Goal: Check status: Check status

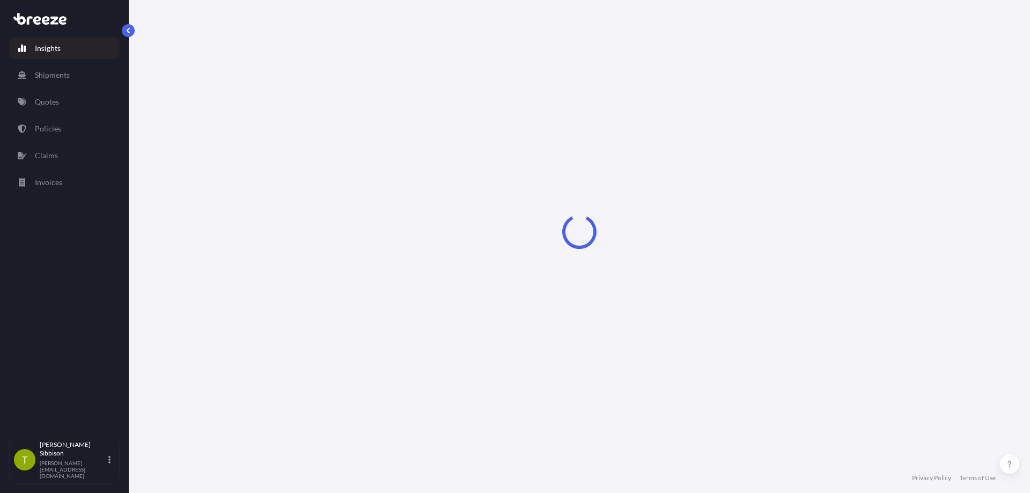
select select "2025"
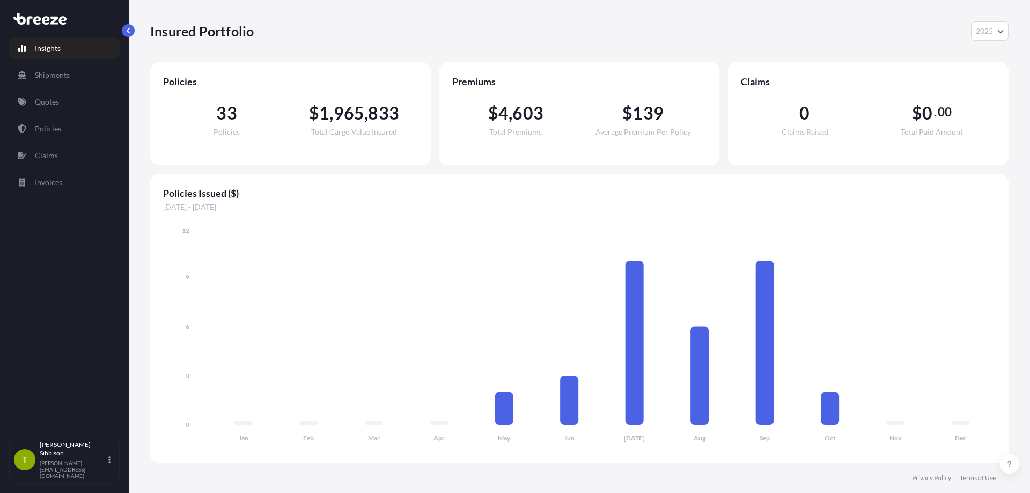
click at [87, 110] on link "Quotes" at bounding box center [64, 101] width 110 height 21
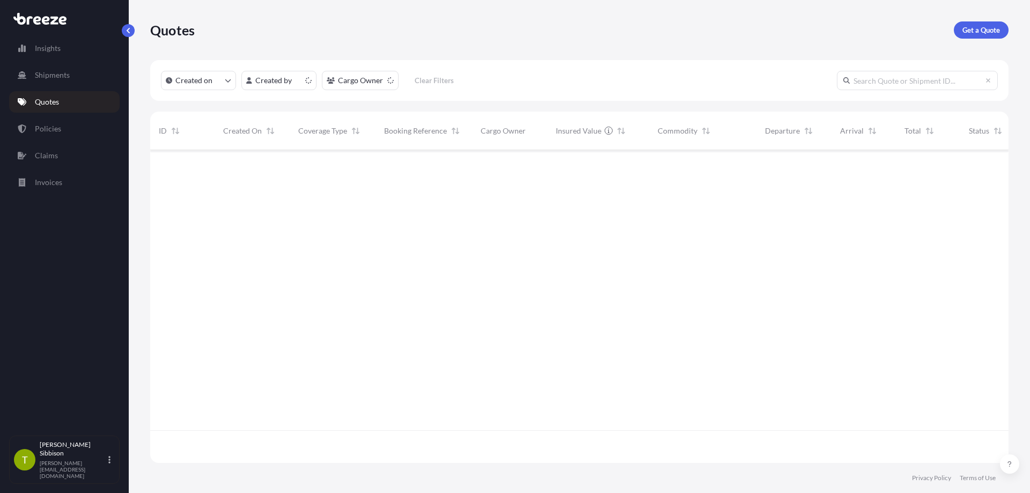
scroll to position [311, 850]
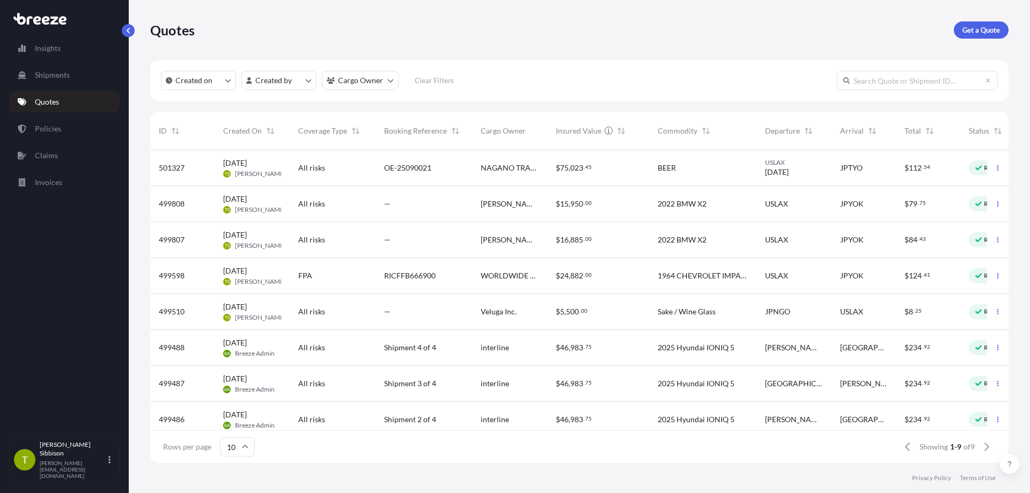
click at [424, 166] on span "OE-25090021" at bounding box center [407, 168] width 47 height 11
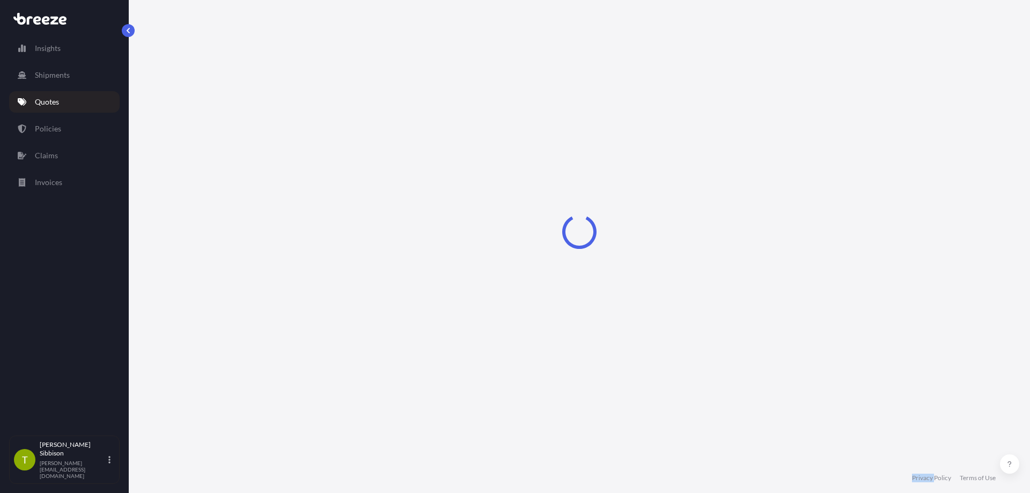
click at [424, 166] on div "Loading" at bounding box center [579, 231] width 858 height 463
select select "Road"
select select "Sea"
select select "2"
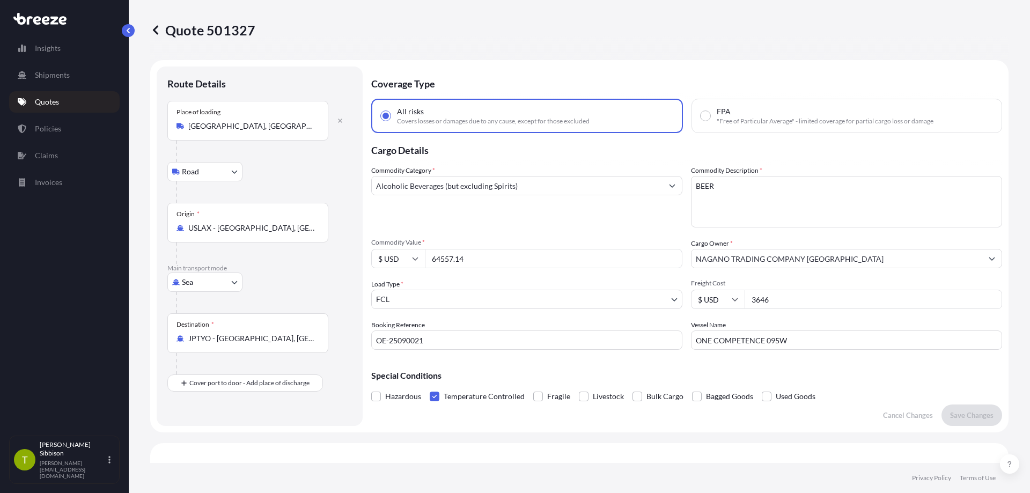
click at [414, 344] on input "OE-25090021" at bounding box center [526, 339] width 311 height 19
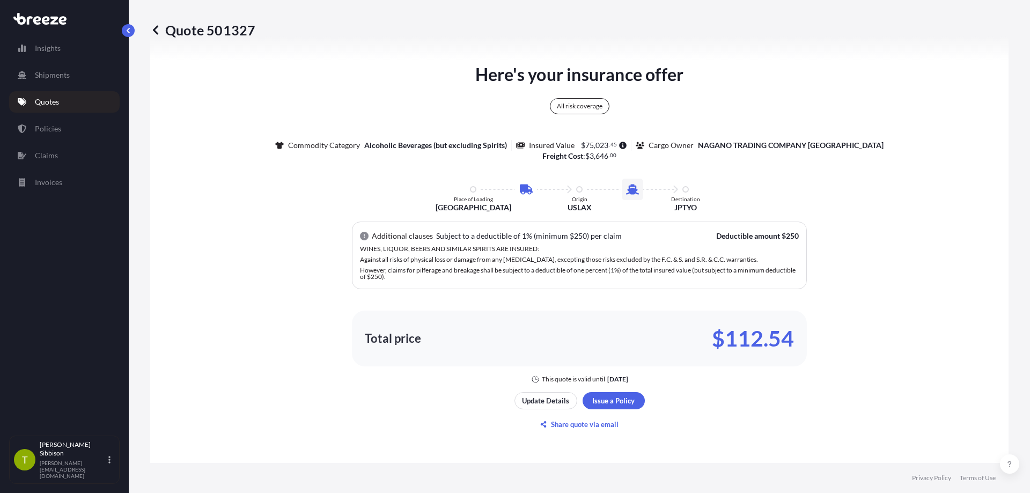
scroll to position [751, 0]
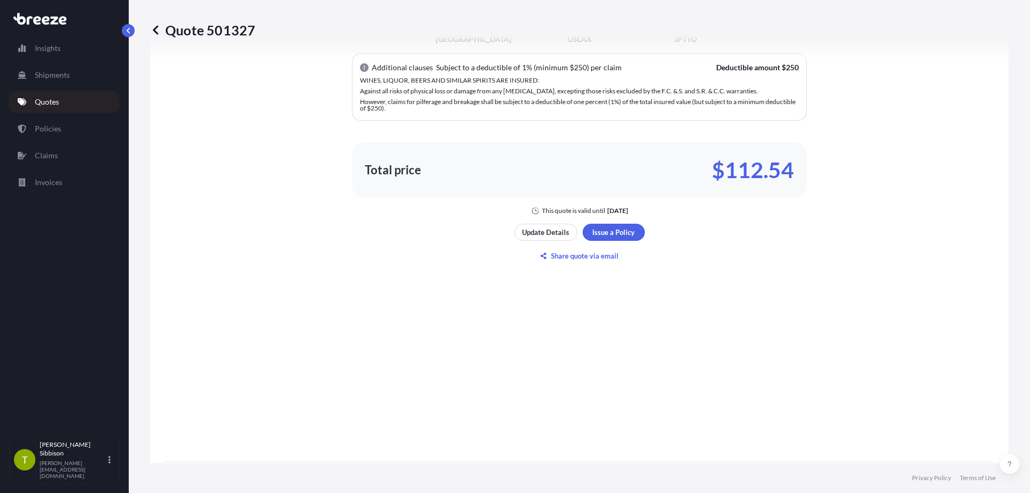
click at [157, 29] on icon at bounding box center [155, 30] width 11 height 11
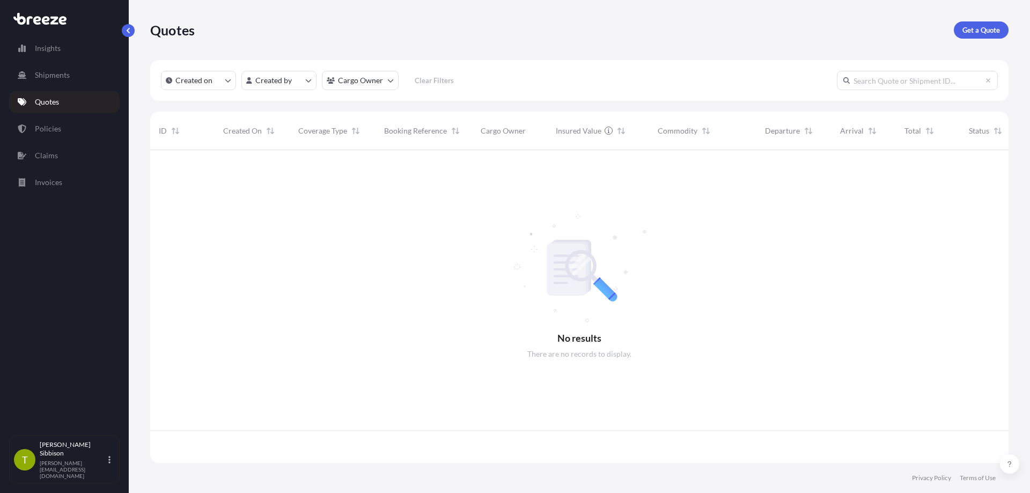
scroll to position [311, 850]
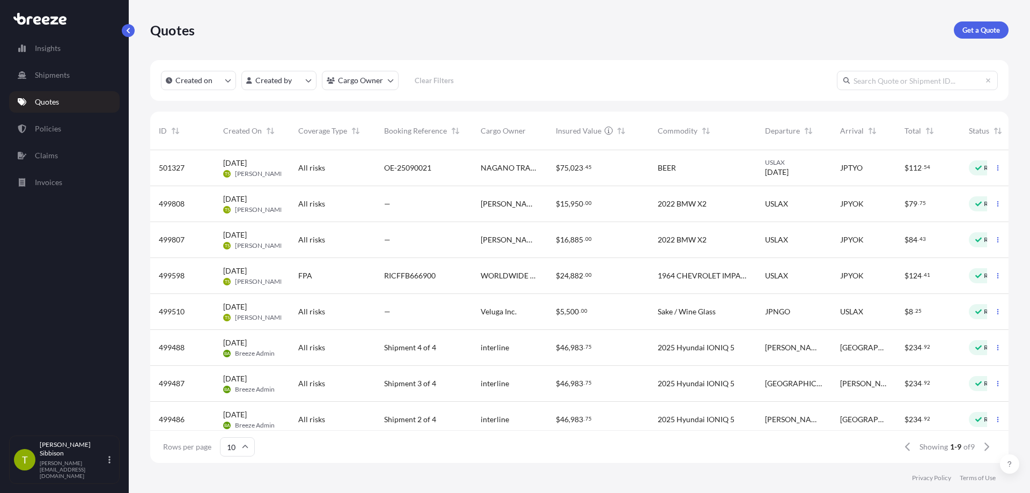
click at [825, 35] on div "Quotes Get a Quote" at bounding box center [579, 29] width 858 height 17
click at [831, 56] on div "Quotes Get a Quote" at bounding box center [579, 30] width 858 height 60
click at [800, 47] on div "Quotes Get a Quote" at bounding box center [579, 30] width 858 height 60
